Goal: Check status: Check status

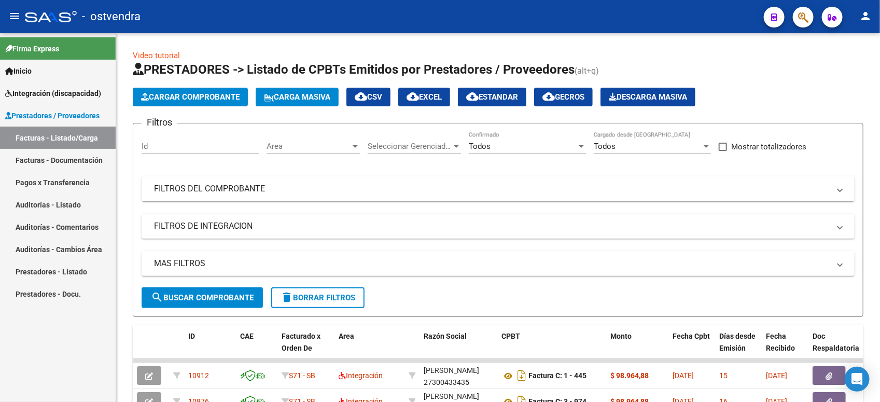
scroll to position [259, 0]
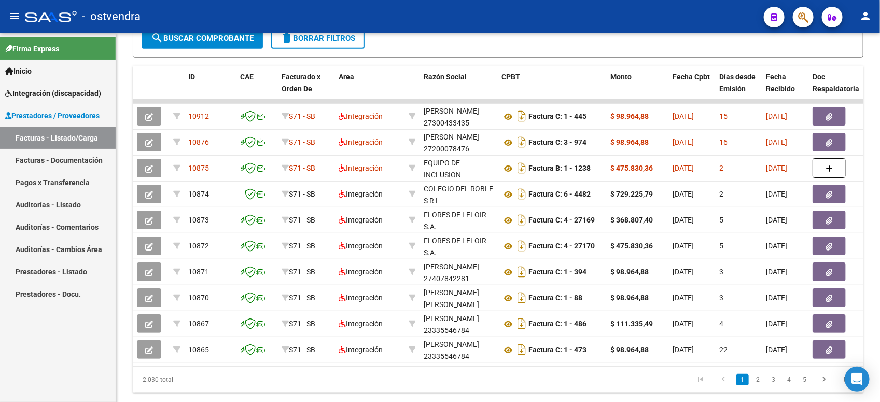
click at [53, 110] on span "Prestadores / Proveedores" at bounding box center [52, 115] width 94 height 11
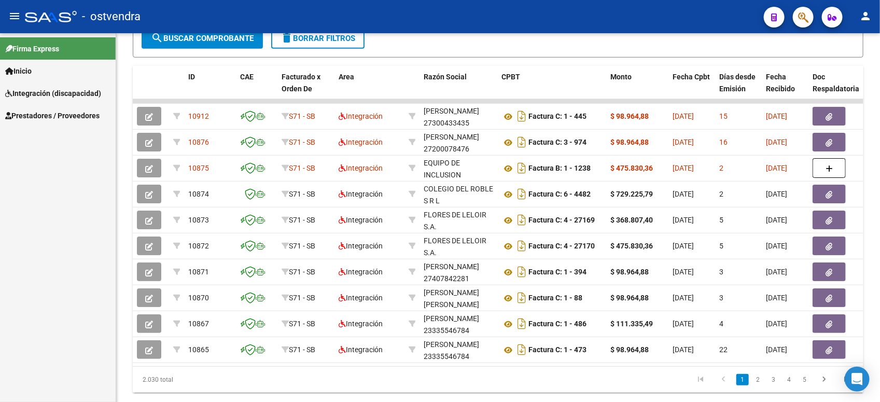
click at [60, 93] on span "Integración (discapacidad)" at bounding box center [53, 93] width 96 height 11
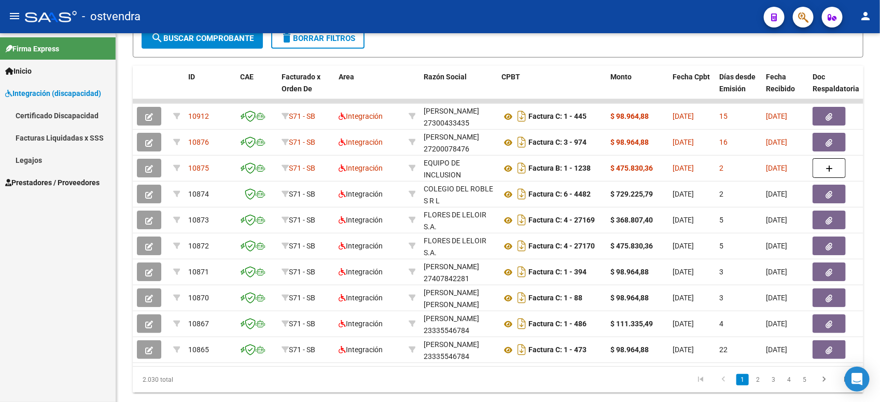
click at [63, 150] on link "Legajos" at bounding box center [58, 160] width 116 height 22
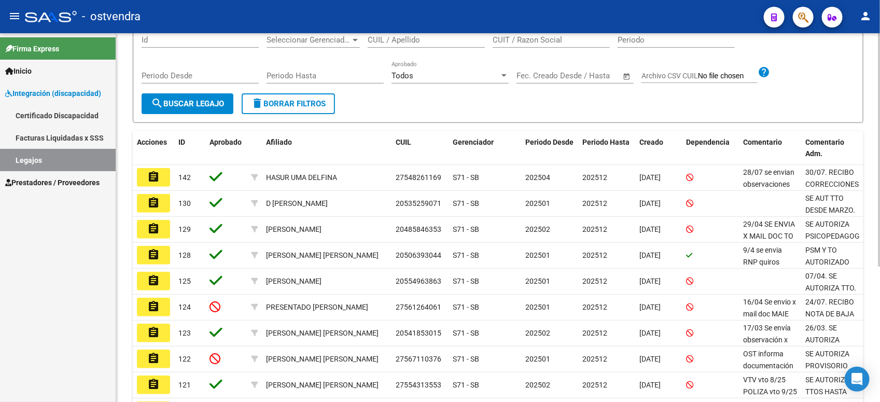
scroll to position [194, 0]
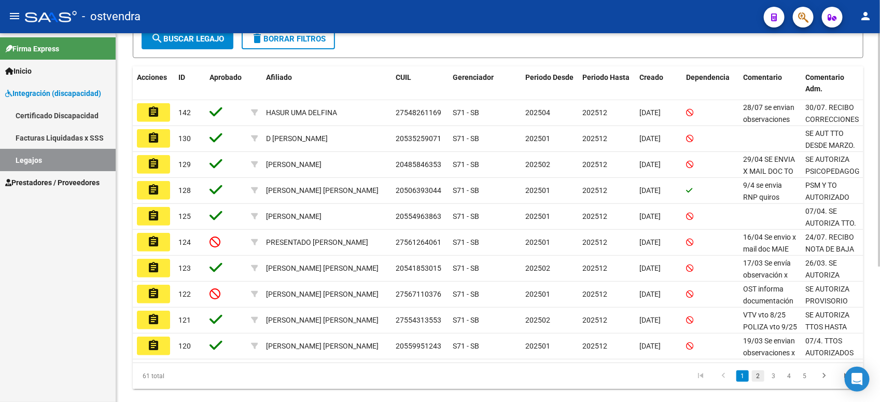
click at [755, 374] on link "2" at bounding box center [758, 375] width 12 height 11
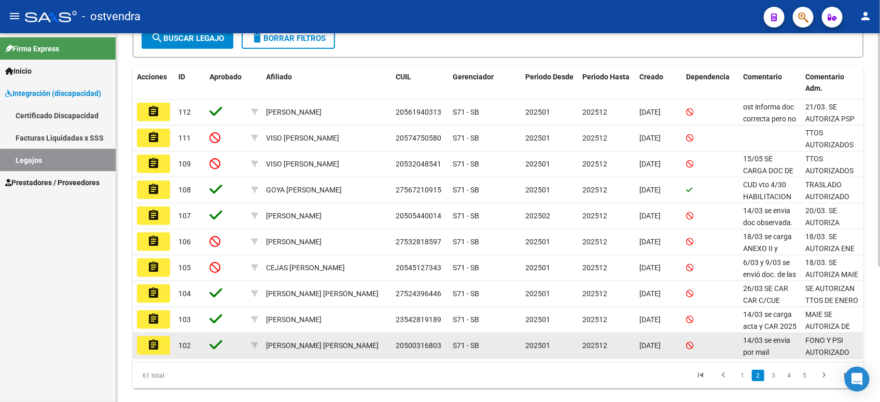
click at [140, 346] on button "assignment" at bounding box center [153, 345] width 33 height 19
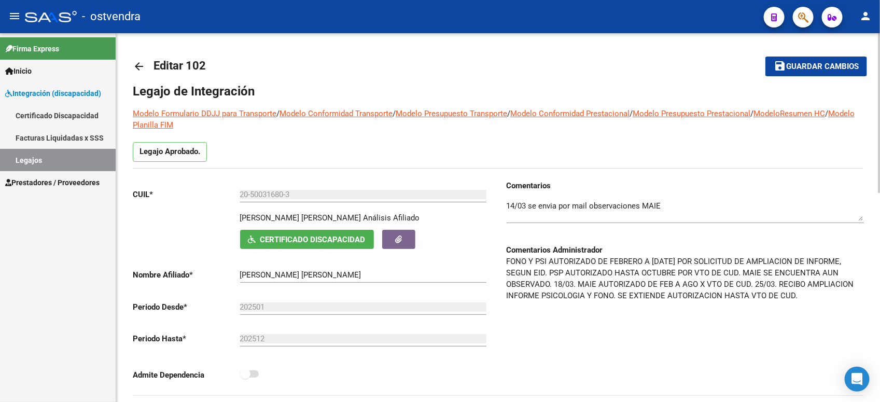
click at [289, 237] on span "Certificado Discapacidad" at bounding box center [312, 239] width 105 height 9
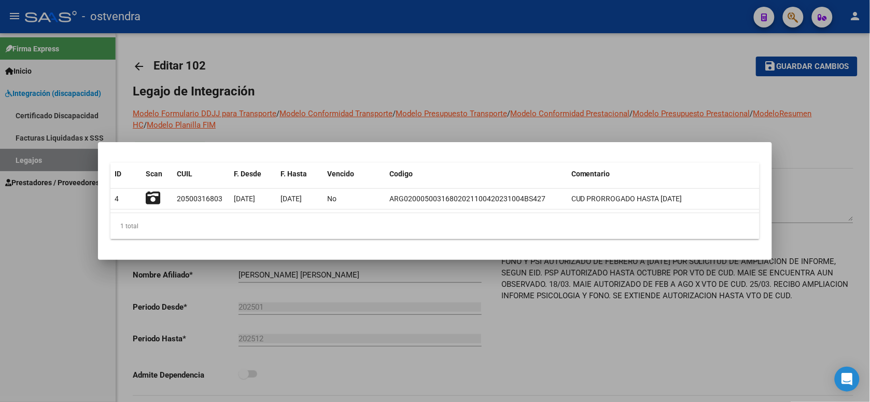
click at [560, 68] on div at bounding box center [435, 201] width 870 height 402
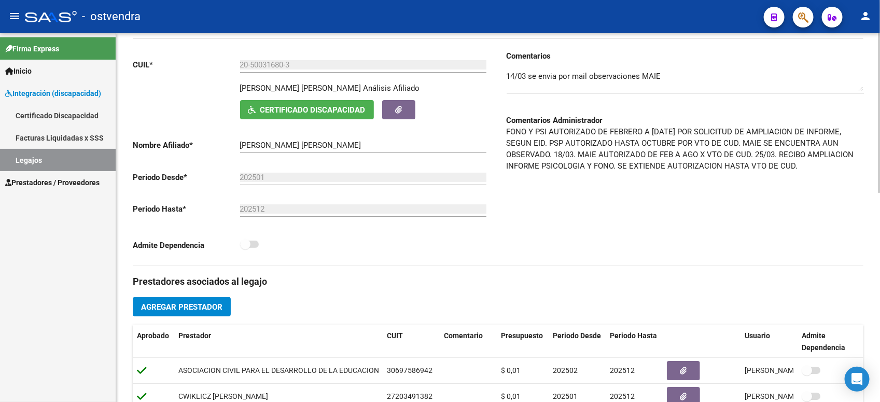
scroll to position [194, 0]
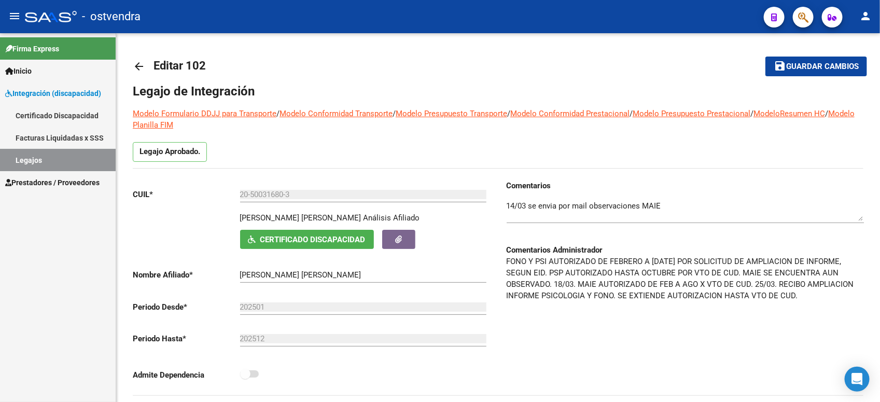
click at [69, 157] on link "Legajos" at bounding box center [58, 160] width 116 height 22
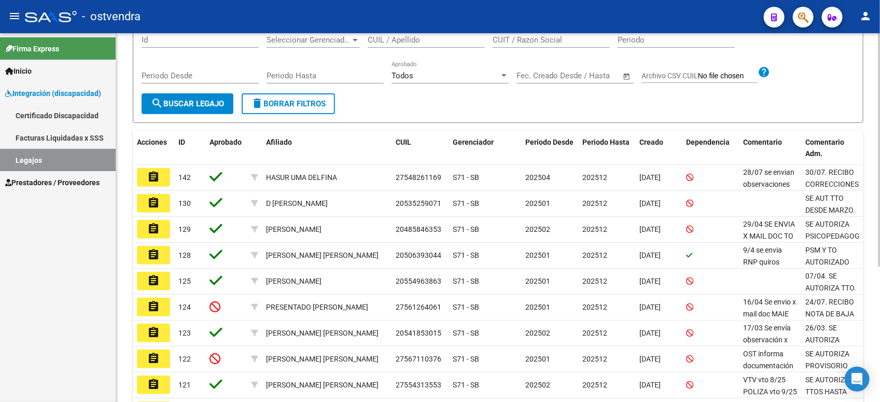
scroll to position [194, 0]
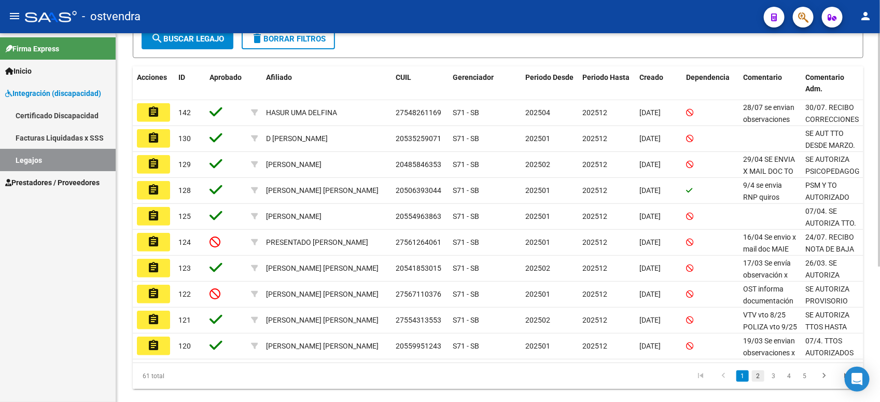
click at [758, 371] on link "2" at bounding box center [758, 375] width 12 height 11
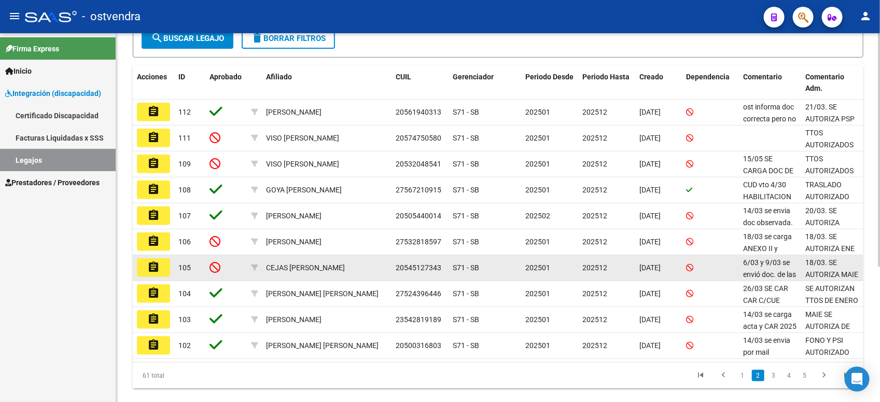
click at [151, 267] on mat-icon "assignment" at bounding box center [153, 267] width 12 height 12
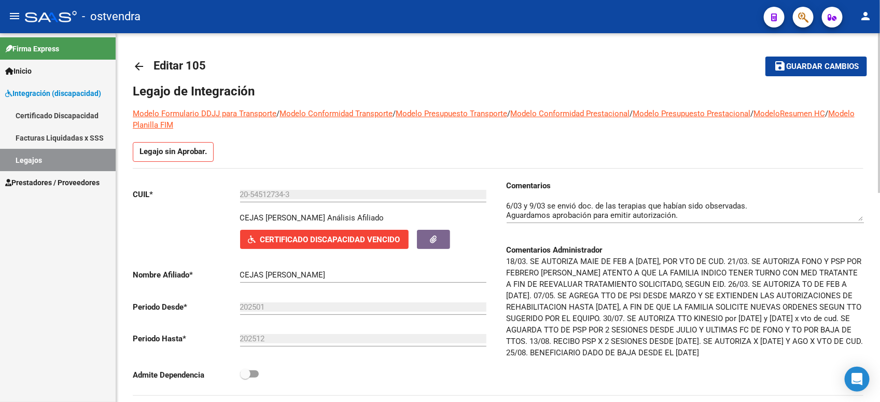
scroll to position [65, 0]
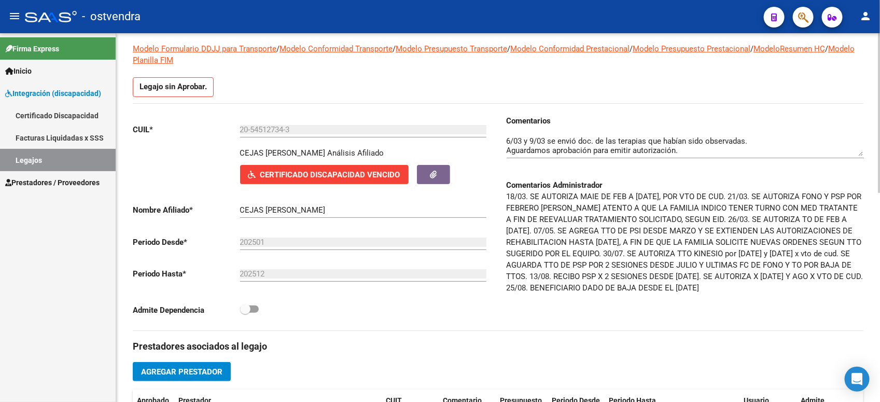
drag, startPoint x: 586, startPoint y: 288, endPoint x: 773, endPoint y: 284, distance: 187.2
click at [773, 284] on p "18/03. SE AUTORIZA MAIE DE FEB A [DATE], POR VTO DE CUD. 21/03. SE AUTORIZA FON…" at bounding box center [685, 242] width 357 height 103
drag, startPoint x: 773, startPoint y: 284, endPoint x: 685, endPoint y: 315, distance: 92.8
click at [685, 315] on div "Comentarios Comentarios Administrador 18/03. SE AUTORIZA MAIE DE FEB A AGO 25, …" at bounding box center [680, 222] width 365 height 215
click at [103, 159] on link "Legajos" at bounding box center [58, 160] width 116 height 22
